Goal: Information Seeking & Learning: Check status

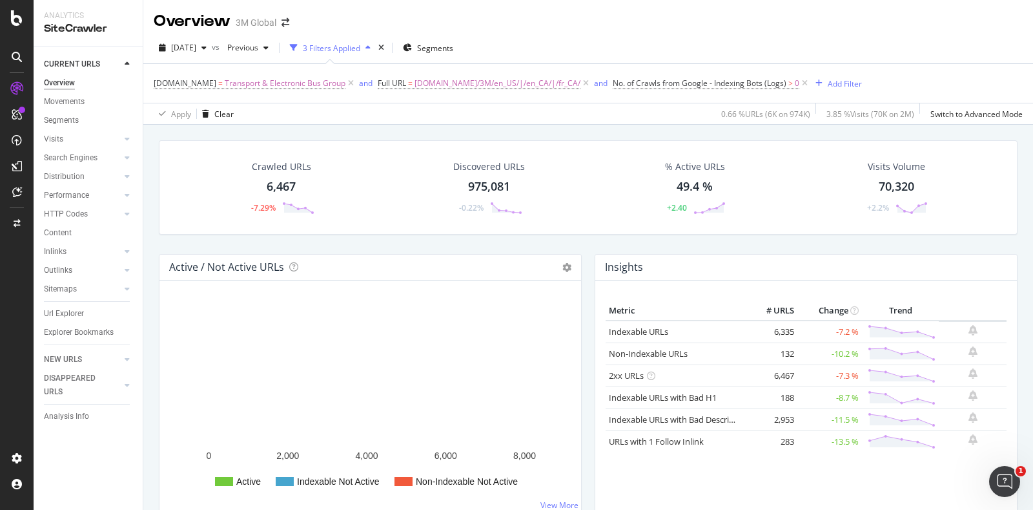
drag, startPoint x: 760, startPoint y: 331, endPoint x: 796, endPoint y: 335, distance: 37.1
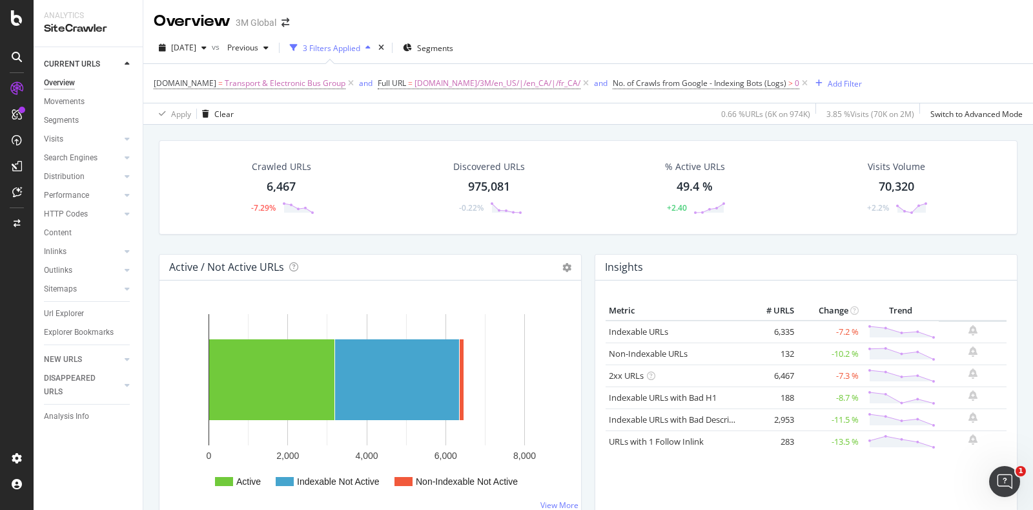
click at [796, 335] on tr "Indexable URLs 6,335 -7.2 %" at bounding box center [806, 331] width 401 height 23
drag, startPoint x: 794, startPoint y: 351, endPoint x: 765, endPoint y: 353, distance: 29.1
click at [765, 353] on tr "Non-Indexable URLs 132 -10.2 %" at bounding box center [806, 353] width 401 height 22
click at [762, 324] on td "6,335" at bounding box center [772, 331] width 52 height 23
